Goal: Check status: Check status

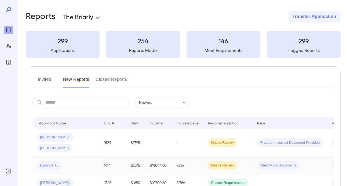
scroll to position [109, 0]
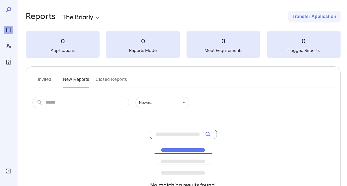
scroll to position [70, 0]
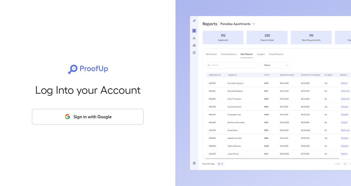
drag, startPoint x: 91, startPoint y: 114, endPoint x: 94, endPoint y: 119, distance: 6.5
click at [94, 119] on button "Sign in with Google" at bounding box center [88, 117] width 112 height 16
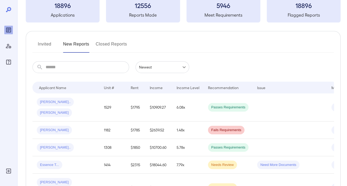
scroll to position [27, 0]
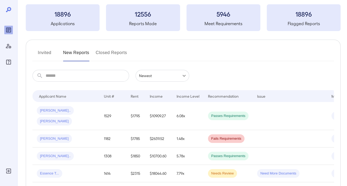
click at [46, 56] on button "Invited" at bounding box center [44, 55] width 24 height 13
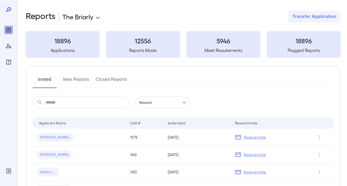
click at [81, 78] on button "New Reports" at bounding box center [76, 81] width 26 height 13
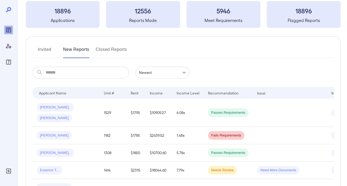
scroll to position [27, 0]
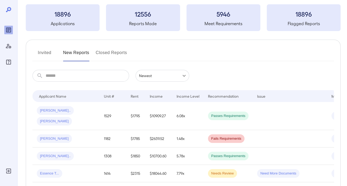
click at [47, 54] on button "Invited" at bounding box center [44, 55] width 24 height 13
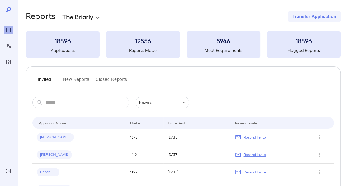
click at [76, 79] on button "New Reports" at bounding box center [76, 81] width 26 height 13
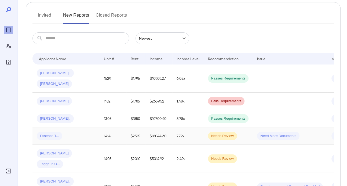
scroll to position [107, 0]
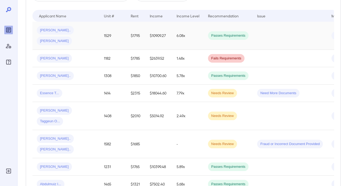
click at [181, 35] on td "6.08x" at bounding box center [187, 36] width 31 height 28
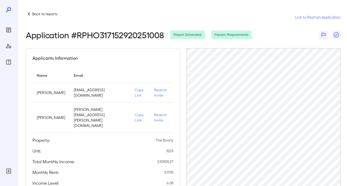
scroll to position [107, 0]
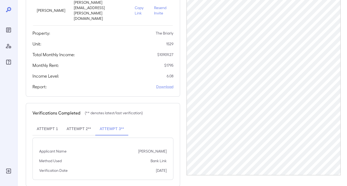
click at [85, 123] on button "Attempt 2**" at bounding box center [78, 129] width 33 height 13
click at [116, 123] on button "Attempt 3**" at bounding box center [111, 129] width 33 height 13
